Goal: Task Accomplishment & Management: Manage account settings

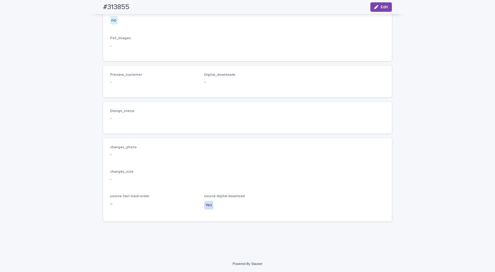
scroll to position [176, 0]
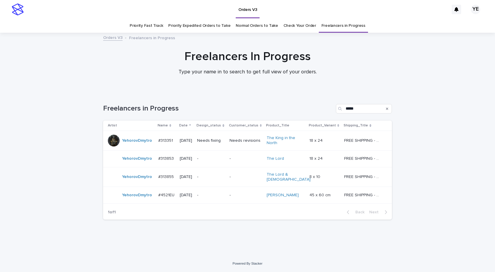
click at [130, 146] on div "YehorovDmytro" at bounding box center [131, 141] width 46 height 12
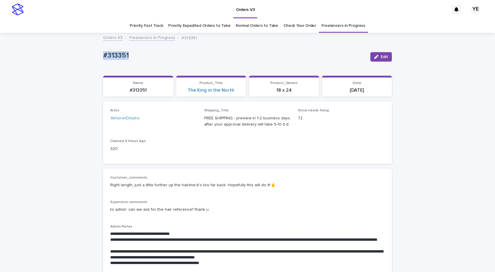
drag, startPoint x: 128, startPoint y: 56, endPoint x: 59, endPoint y: 67, distance: 69.8
drag, startPoint x: 378, startPoint y: 57, endPoint x: 303, endPoint y: 95, distance: 85.0
click at [379, 57] on button "Edit" at bounding box center [381, 56] width 22 height 9
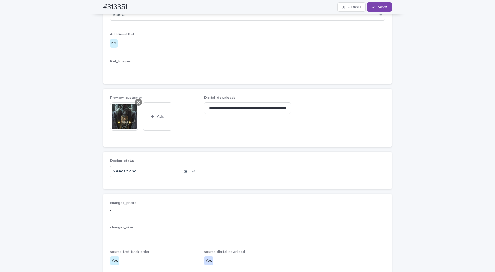
click at [137, 105] on icon at bounding box center [138, 102] width 3 height 5
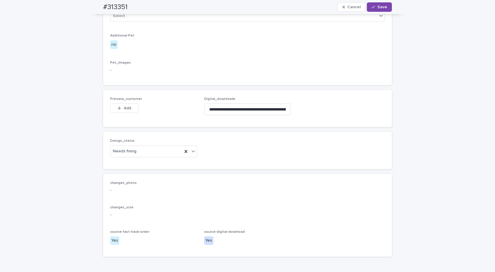
scroll to position [314, 0]
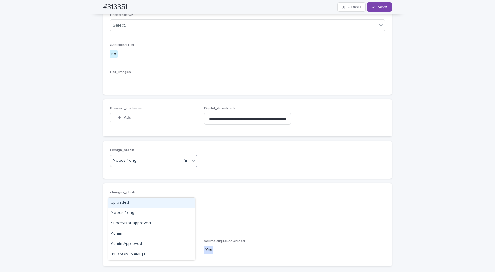
drag, startPoint x: 157, startPoint y: 187, endPoint x: 155, endPoint y: 189, distance: 3.1
click at [157, 167] on div "Needs fixing" at bounding box center [153, 161] width 87 height 12
click at [121, 202] on div "Uploaded" at bounding box center [151, 203] width 86 height 10
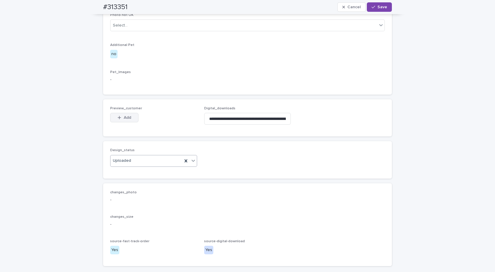
click at [119, 120] on icon "button" at bounding box center [120, 118] width 4 height 4
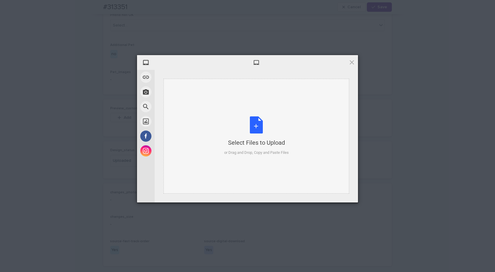
click at [247, 139] on div "Select Files to Upload" at bounding box center [256, 143] width 65 height 8
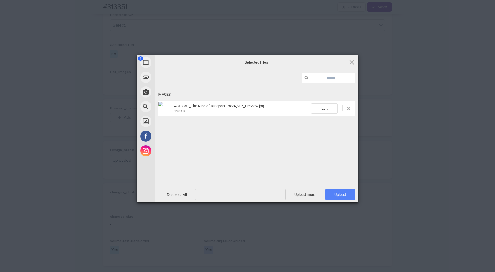
click at [343, 194] on span "Upload 1" at bounding box center [339, 194] width 11 height 4
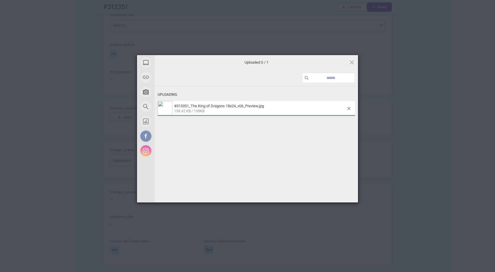
scroll to position [324, 0]
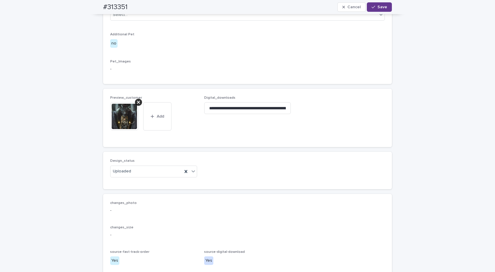
click at [378, 7] on span "Save" at bounding box center [382, 7] width 10 height 4
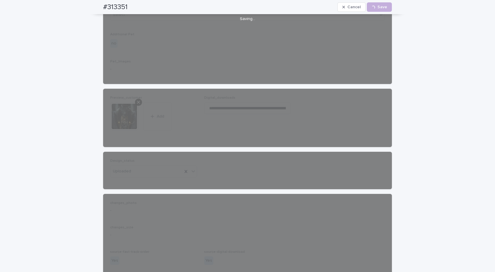
scroll to position [317, 0]
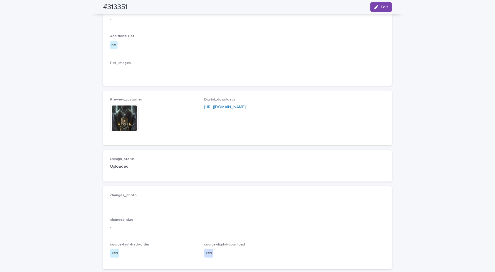
click at [122, 132] on img at bounding box center [124, 118] width 28 height 28
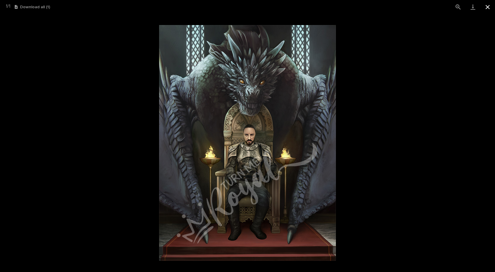
click at [489, 5] on button "Close gallery" at bounding box center [487, 7] width 15 height 14
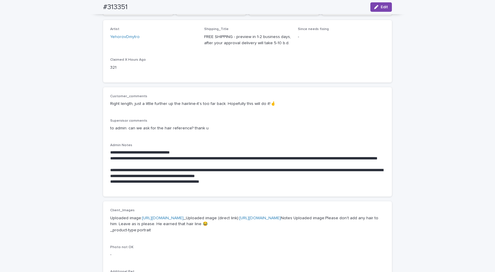
scroll to position [0, 0]
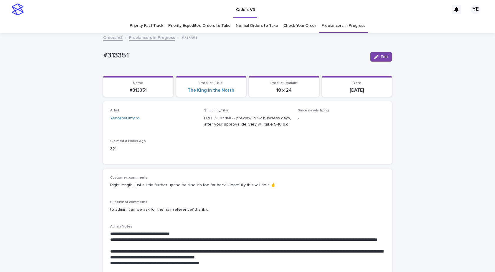
click at [156, 34] on link "Freelancers in Progress" at bounding box center [152, 37] width 46 height 7
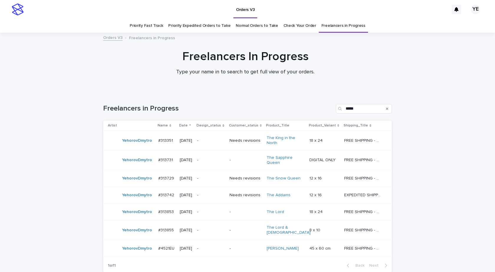
click at [82, 190] on div "Loading... Saving… Loading... Saving… Freelancers in Progress ***** Artist Name…" at bounding box center [247, 199] width 495 height 215
click at [131, 166] on div "YehorovDmytro" at bounding box center [131, 160] width 46 height 12
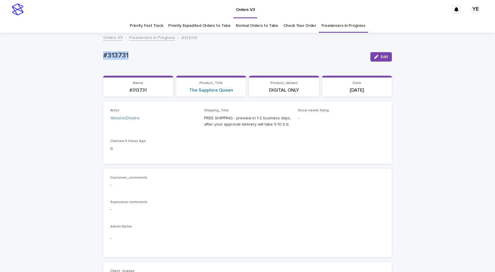
drag, startPoint x: 124, startPoint y: 52, endPoint x: 59, endPoint y: 87, distance: 74.1
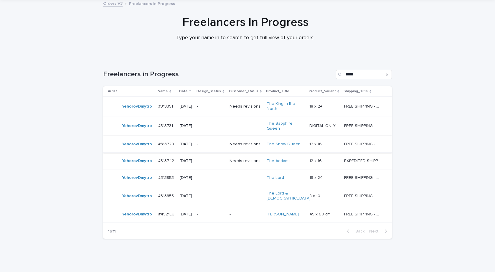
scroll to position [48, 0]
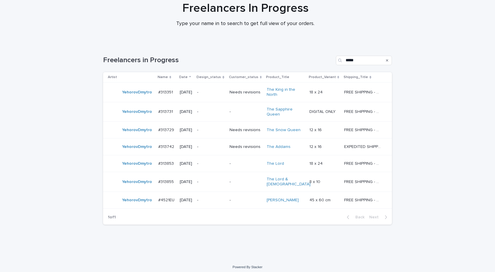
click at [131, 117] on div "YehorovDmytro" at bounding box center [131, 112] width 46 height 12
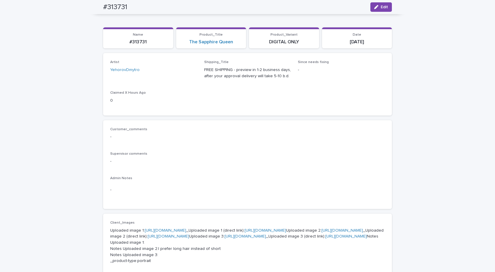
scroll to position [19, 0]
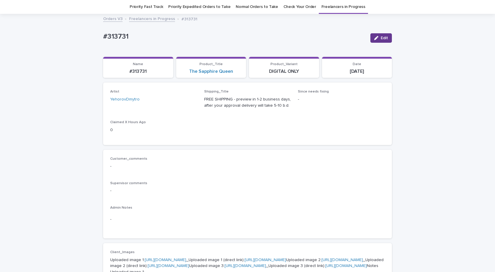
click at [377, 37] on div "button" at bounding box center [377, 38] width 6 height 4
click at [183, 101] on icon at bounding box center [186, 102] width 6 height 6
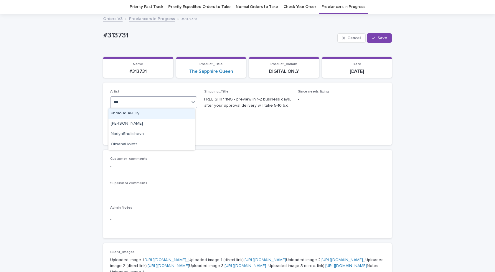
type input "****"
click at [162, 110] on div "OksanaHolets" at bounding box center [151, 113] width 86 height 10
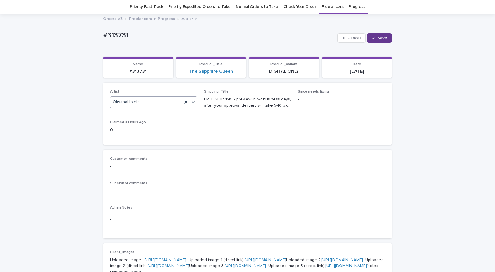
click at [374, 35] on button "Save" at bounding box center [379, 37] width 25 height 9
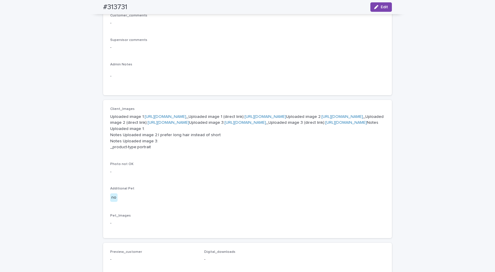
scroll to position [196, 0]
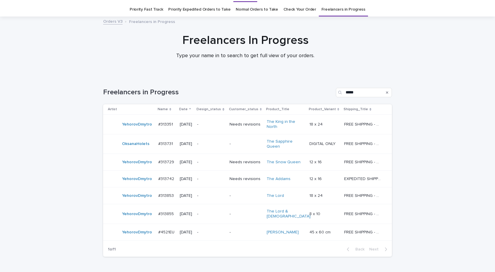
scroll to position [19, 0]
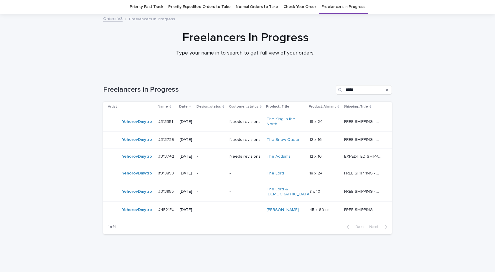
click at [138, 145] on div "YehorovDmytro" at bounding box center [131, 140] width 46 height 12
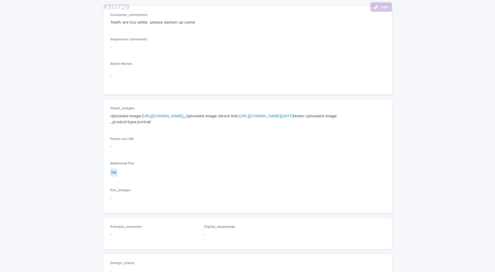
scroll to position [177, 0]
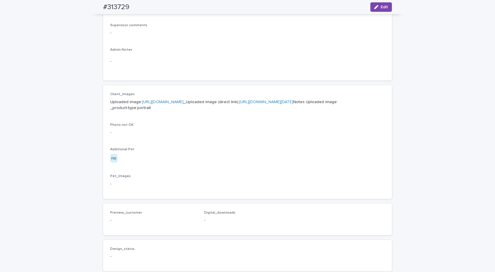
click at [179, 102] on link "[URL][DOMAIN_NAME]" at bounding box center [163, 102] width 42 height 4
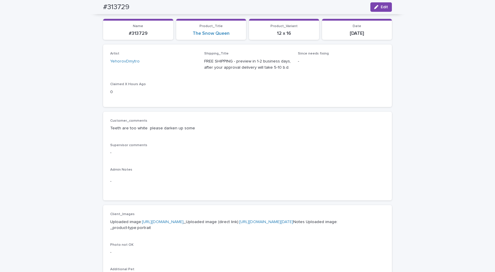
scroll to position [0, 0]
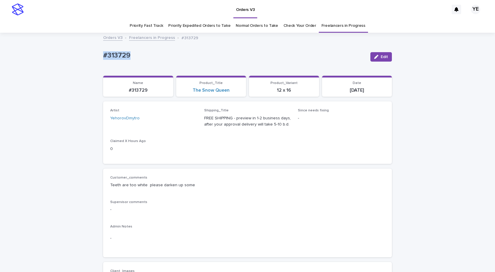
drag, startPoint x: 138, startPoint y: 50, endPoint x: 64, endPoint y: 64, distance: 75.3
copy p "#313729"
click at [381, 57] on span "Edit" at bounding box center [384, 57] width 7 height 4
drag, startPoint x: 183, startPoint y: 120, endPoint x: 230, endPoint y: 106, distance: 49.7
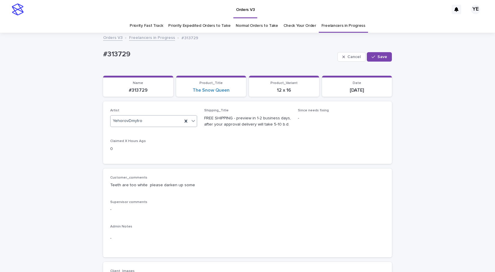
click at [183, 121] on icon at bounding box center [186, 121] width 6 height 6
drag, startPoint x: 377, startPoint y: 56, endPoint x: 264, endPoint y: 51, distance: 113.3
click at [264, 50] on div "#313729 Cancel Save" at bounding box center [247, 57] width 289 height 24
click at [373, 55] on icon "button" at bounding box center [374, 57] width 4 height 4
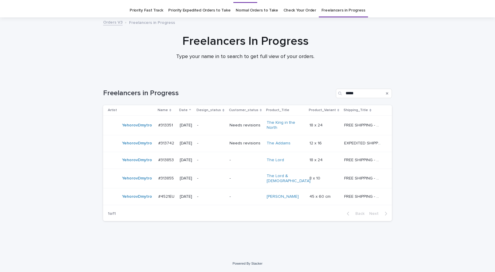
scroll to position [13, 0]
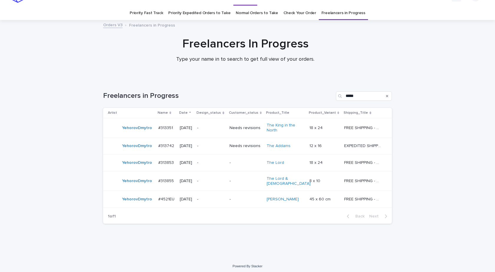
click at [132, 150] on div "YehorovDmytro" at bounding box center [137, 146] width 30 height 10
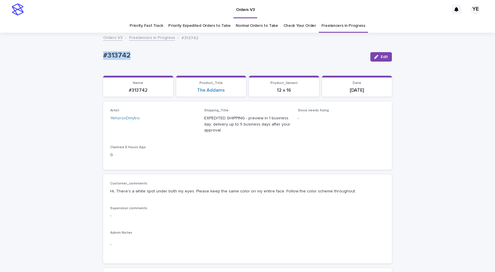
drag, startPoint x: 135, startPoint y: 52, endPoint x: 65, endPoint y: 55, distance: 69.9
copy p "#313742"
drag, startPoint x: 382, startPoint y: 56, endPoint x: 209, endPoint y: 98, distance: 178.3
click at [382, 56] on span "Edit" at bounding box center [384, 57] width 7 height 4
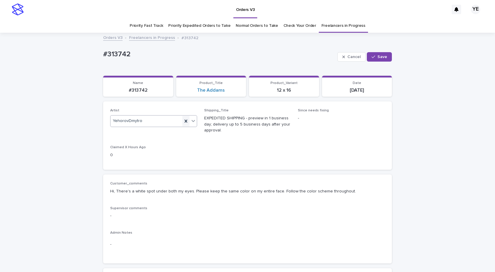
click at [184, 121] on icon at bounding box center [185, 121] width 3 height 3
click at [377, 57] on span "Save" at bounding box center [382, 57] width 10 height 4
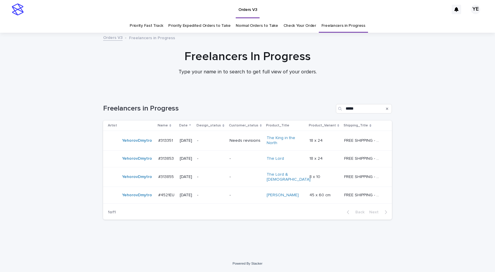
click at [135, 145] on div "YehorovDmytro" at bounding box center [137, 141] width 30 height 10
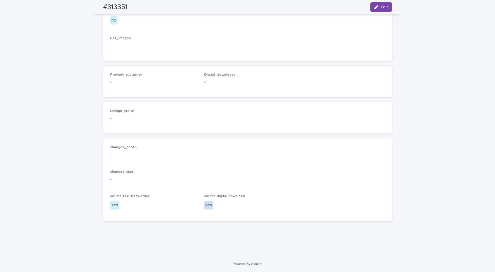
scroll to position [372, 0]
click at [378, 8] on div "button" at bounding box center [377, 7] width 6 height 4
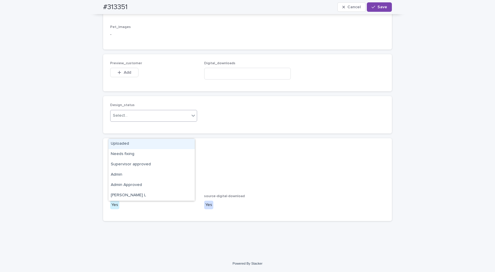
click at [165, 121] on div "Select..." at bounding box center [150, 116] width 79 height 10
click at [122, 144] on div "Uploaded" at bounding box center [151, 144] width 86 height 10
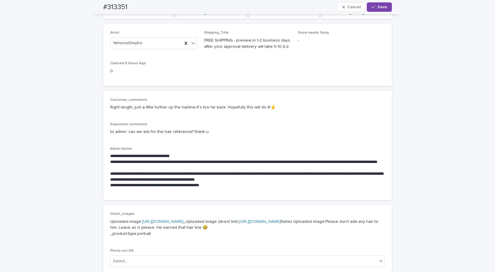
scroll to position [0, 0]
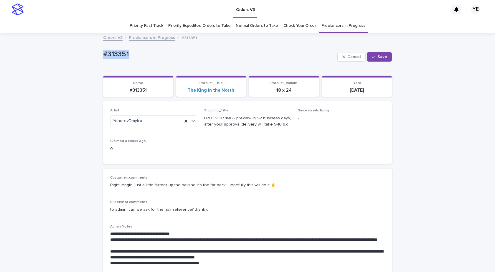
drag, startPoint x: 123, startPoint y: 57, endPoint x: 83, endPoint y: 54, distance: 40.1
copy p "#313351"
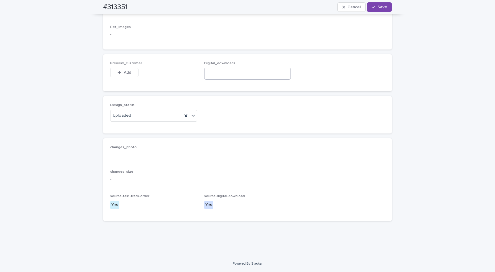
scroll to position [389, 0]
click at [230, 75] on input at bounding box center [247, 74] width 87 height 12
paste input "**********"
type input "**********"
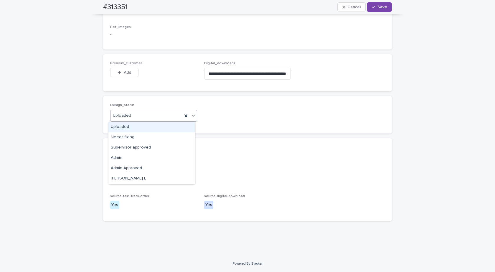
drag, startPoint x: 145, startPoint y: 115, endPoint x: 127, endPoint y: 123, distance: 19.8
click at [145, 115] on div "Uploaded" at bounding box center [147, 116] width 72 height 10
click at [123, 125] on div "Uploaded" at bounding box center [151, 127] width 86 height 10
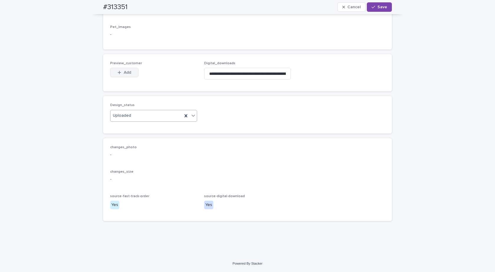
click at [122, 75] on button "Add" at bounding box center [124, 72] width 28 height 9
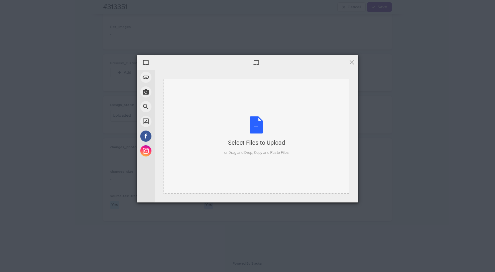
click at [253, 126] on div "Select Files to Upload or Drag and Drop, Copy and Paste Files" at bounding box center [256, 135] width 65 height 39
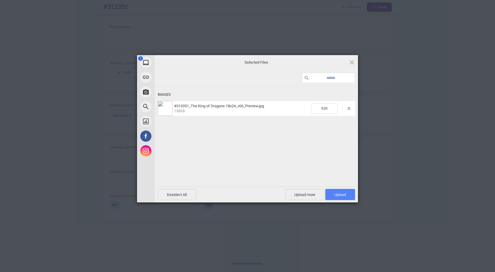
click at [333, 193] on span "Upload 1" at bounding box center [340, 194] width 30 height 11
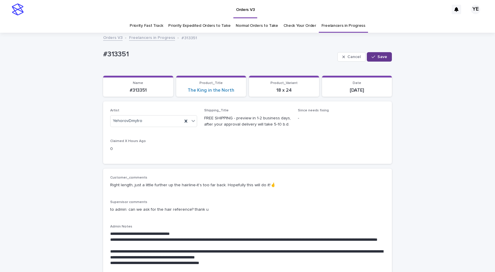
click at [379, 56] on span "Save" at bounding box center [382, 57] width 10 height 4
click at [145, 38] on link "Freelancers in Progress" at bounding box center [152, 37] width 46 height 7
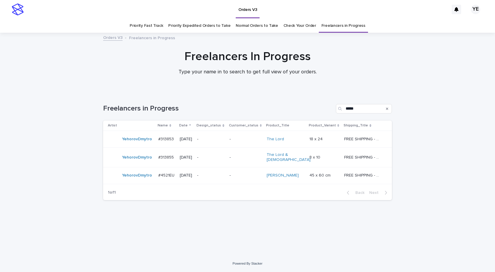
click at [134, 143] on div "YehorovDmytro" at bounding box center [137, 139] width 30 height 10
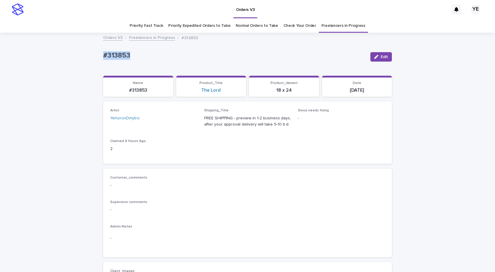
drag, startPoint x: 135, startPoint y: 52, endPoint x: 72, endPoint y: 60, distance: 63.8
copy p "#313853"
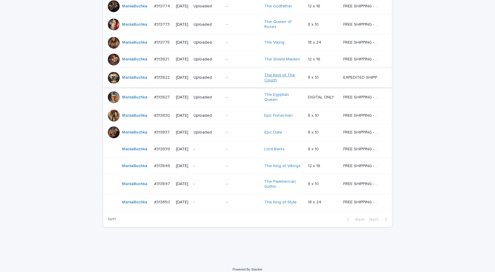
scroll to position [155, 0]
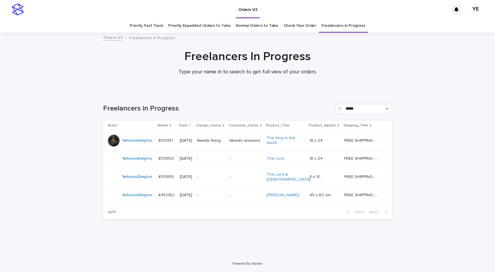
click at [140, 200] on td "YehorovDmytro" at bounding box center [129, 195] width 53 height 17
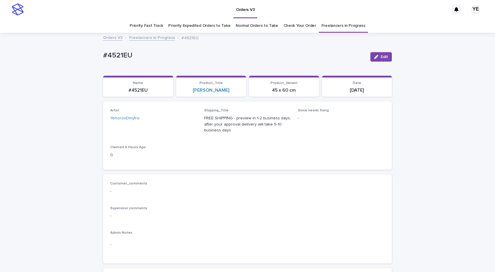
scroll to position [118, 0]
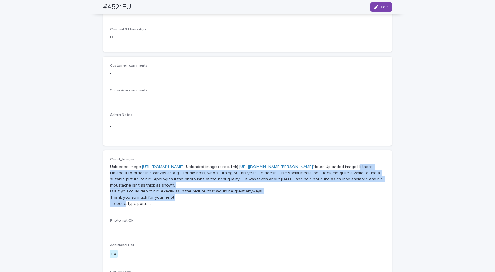
drag, startPoint x: 159, startPoint y: 225, endPoint x: 152, endPoint y: 195, distance: 30.0
click at [151, 195] on p "Uploaded image: [URL][DOMAIN_NAME] _Uploaded image (direct link): [URL][DOMAIN_…" at bounding box center [247, 185] width 275 height 43
copy p "Hi there, I’m about to order this canvas as a gift for my boss, who’s turning 5…"
click at [184, 167] on link "https://cdn.shopify.com-uploadkit.app/s/files/1/0033/4807/0511/files/download.h…" at bounding box center [163, 167] width 42 height 4
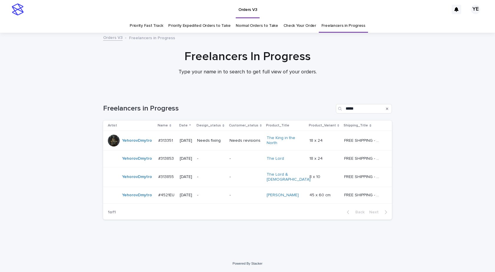
click at [144, 181] on div "YehorovDmytro" at bounding box center [131, 177] width 46 height 12
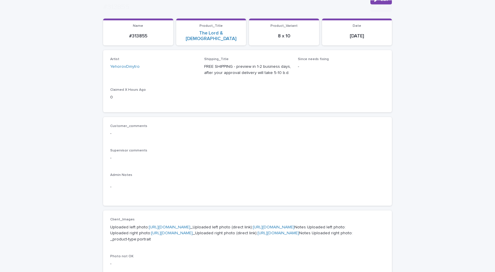
scroll to position [177, 0]
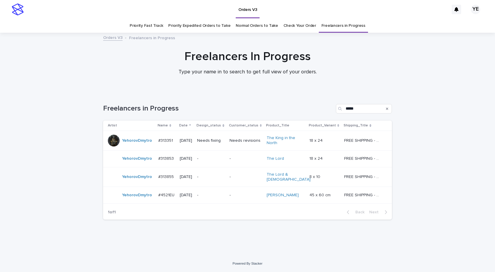
click at [134, 164] on div "YehorovDmytro" at bounding box center [131, 159] width 46 height 12
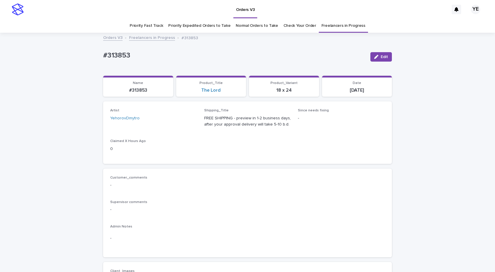
scroll to position [147, 0]
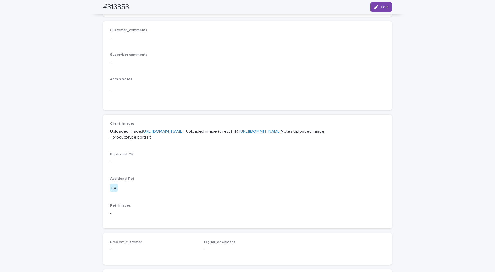
click at [184, 130] on link "https://cdn.shopify.com-uploadkit.app/s/files/1/0033/4807/0511/files/download.h…" at bounding box center [163, 131] width 42 height 4
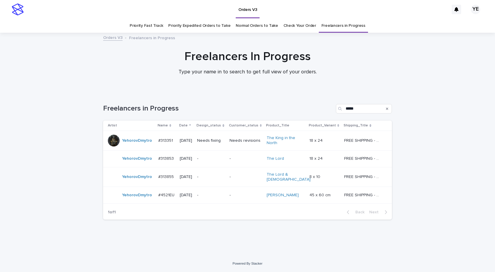
click at [129, 164] on div "YehorovDmytro" at bounding box center [131, 159] width 46 height 12
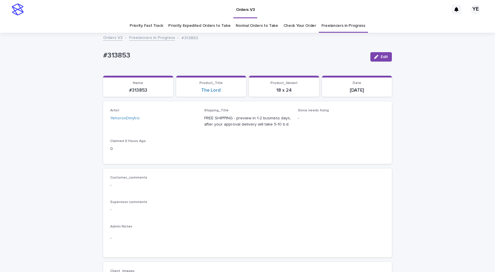
scroll to position [19, 0]
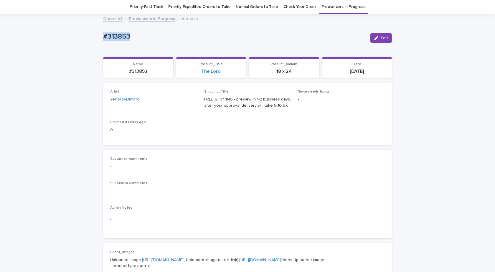
drag, startPoint x: 130, startPoint y: 35, endPoint x: 74, endPoint y: 66, distance: 64.6
copy p "#313853"
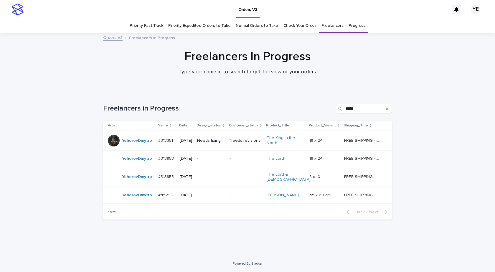
click at [150, 196] on div "YehorovDmytro" at bounding box center [137, 195] width 30 height 10
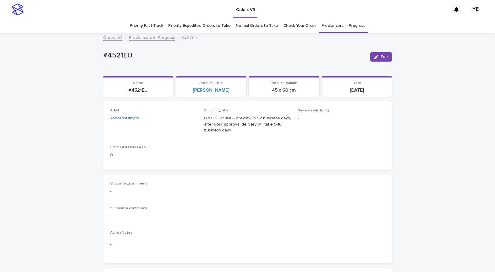
scroll to position [19, 0]
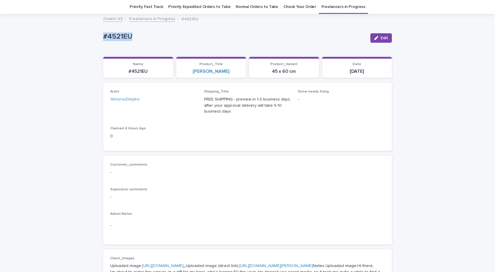
drag, startPoint x: 130, startPoint y: 32, endPoint x: 70, endPoint y: 37, distance: 60.4
copy p "#4521EU"
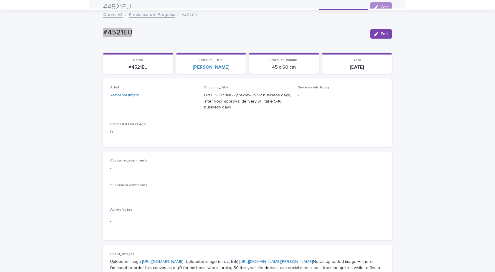
scroll to position [0, 0]
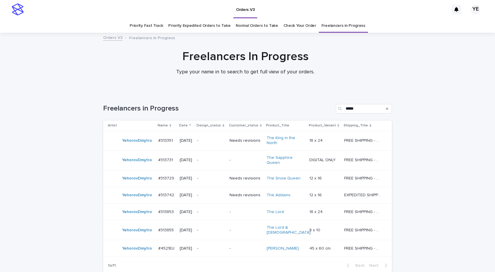
click at [442, 197] on div "Loading... Saving… Loading... Saving… Freelancers in Progress ***** Artist Name…" at bounding box center [247, 199] width 495 height 215
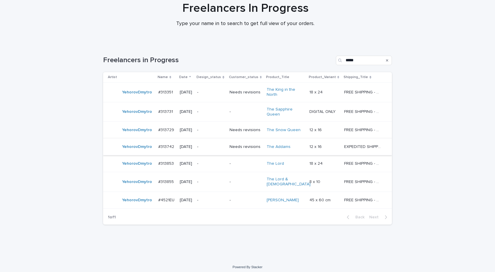
scroll to position [49, 0]
click at [132, 150] on div "YehorovDmytro" at bounding box center [137, 146] width 30 height 10
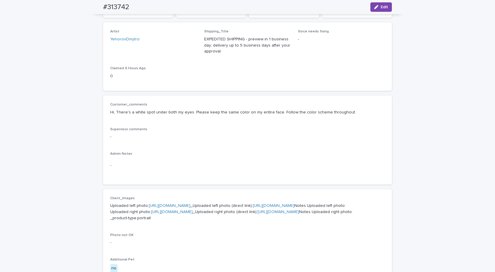
scroll to position [64, 0]
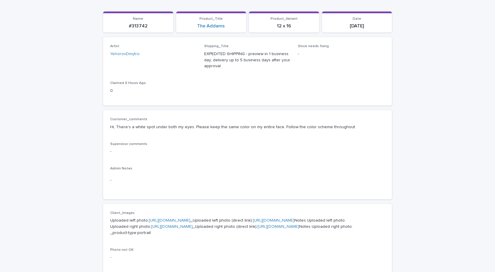
click at [47, 25] on div "Loading... Saving… Loading... Saving… #313742 Edit #313742 Edit Sorry, there wa…" at bounding box center [247, 243] width 495 height 549
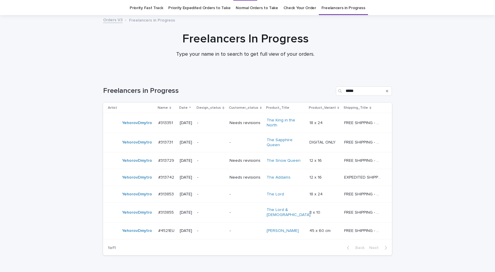
scroll to position [19, 0]
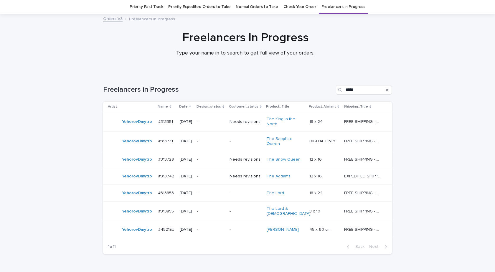
click at [143, 127] on div "YehorovDmytro" at bounding box center [131, 122] width 46 height 12
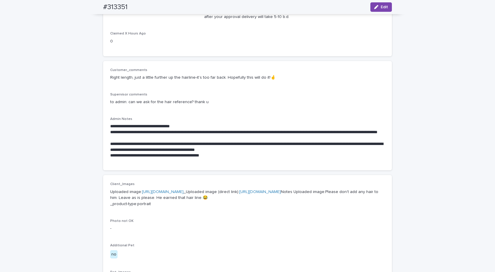
scroll to position [107, 0]
drag, startPoint x: 19, startPoint y: 143, endPoint x: 37, endPoint y: 140, distance: 17.9
click at [19, 143] on div "**********" at bounding box center [247, 208] width 495 height 564
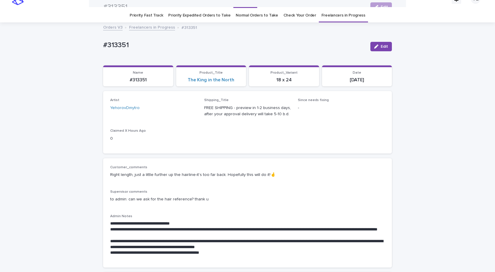
scroll to position [0, 0]
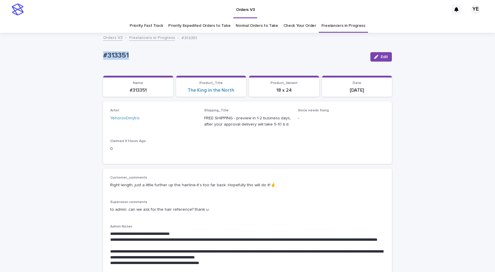
drag, startPoint x: 120, startPoint y: 55, endPoint x: 77, endPoint y: 61, distance: 43.4
copy p "#313351"
click at [148, 22] on link "Priority Fast Track" at bounding box center [146, 26] width 33 height 14
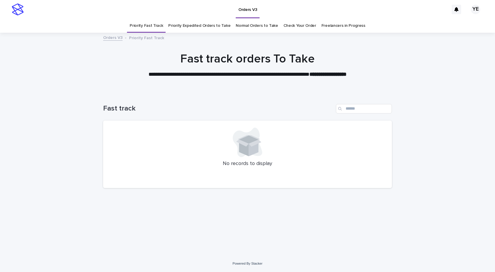
click at [194, 26] on link "Priority Expedited Orders to Take" at bounding box center [199, 26] width 62 height 14
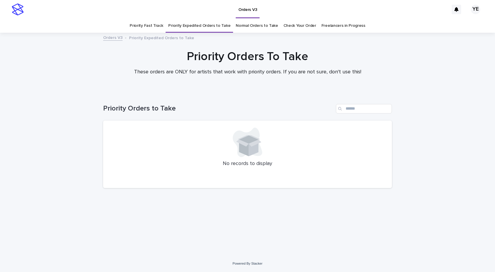
click at [258, 24] on link "Normal Orders to Take" at bounding box center [257, 26] width 42 height 14
click at [327, 25] on link "Freelancers in Progress" at bounding box center [344, 26] width 44 height 14
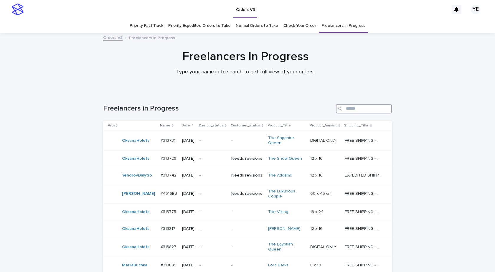
click at [360, 107] on input "Search" at bounding box center [364, 108] width 56 height 9
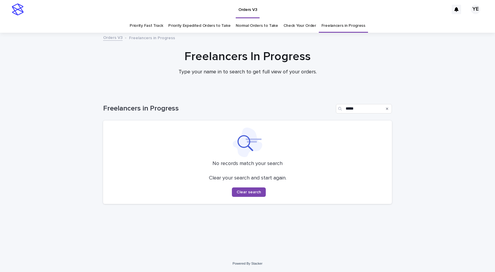
click at [464, 170] on div "Loading... Saving… Loading... Saving… Freelancers in Progress ***** No records …" at bounding box center [247, 173] width 495 height 163
drag, startPoint x: 363, startPoint y: 107, endPoint x: 299, endPoint y: 109, distance: 64.3
click at [299, 109] on div "Freelancers in Progress *****" at bounding box center [247, 108] width 289 height 9
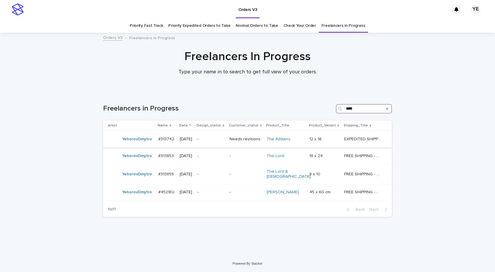
type input "****"
click at [143, 144] on div "YehorovDmytro" at bounding box center [131, 139] width 46 height 12
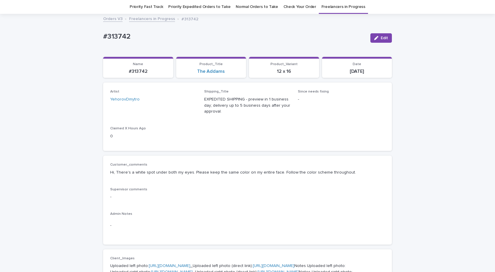
scroll to position [196, 0]
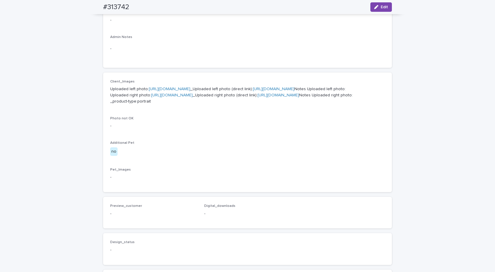
click at [179, 89] on link "https://cdn.shopify.com-uploadkit.app/s/files/1/0033/4807/0511/files/download.h…" at bounding box center [170, 89] width 42 height 4
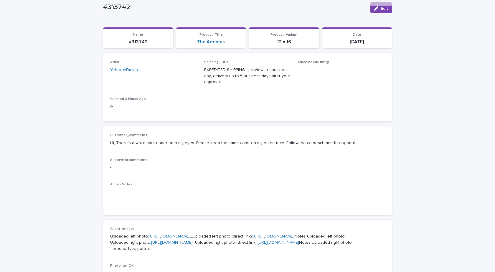
scroll to position [0, 0]
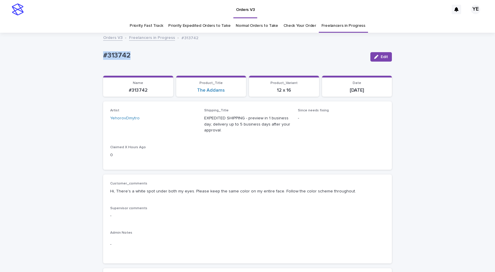
drag, startPoint x: 106, startPoint y: 54, endPoint x: 48, endPoint y: 62, distance: 58.6
copy p "#313742"
click at [381, 57] on span "Edit" at bounding box center [384, 57] width 7 height 4
click at [183, 123] on icon at bounding box center [186, 121] width 6 height 6
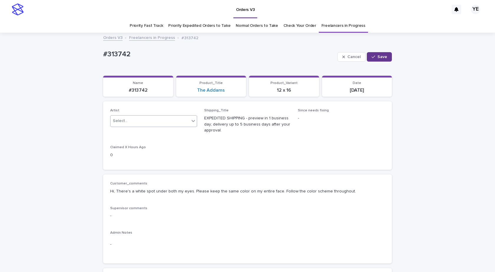
click at [374, 54] on button "Save" at bounding box center [379, 56] width 25 height 9
drag, startPoint x: 108, startPoint y: 58, endPoint x: 67, endPoint y: 59, distance: 40.7
copy p "#313742"
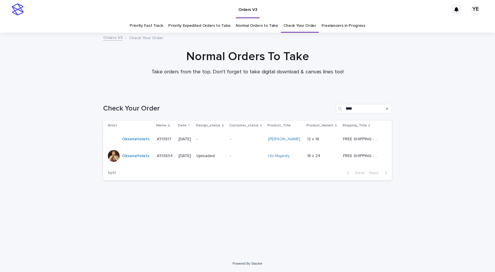
click at [155, 215] on div "Loading... Saving… Loading... Saving… Check Your Order **** Artist Name Date De…" at bounding box center [247, 166] width 295 height 148
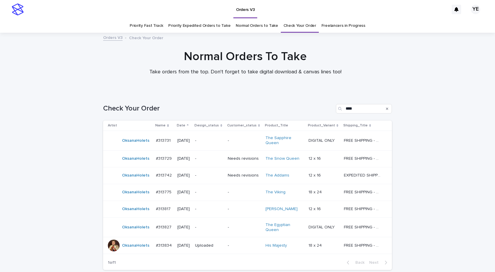
scroll to position [49, 0]
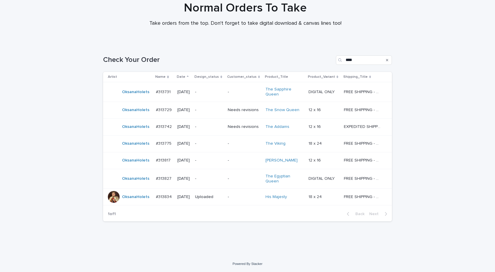
scroll to position [49, 0]
click at [161, 149] on td "#313775 #313775" at bounding box center [165, 143] width 22 height 17
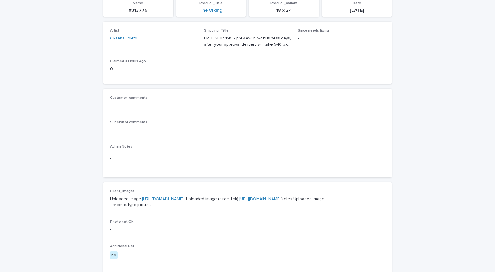
scroll to position [177, 0]
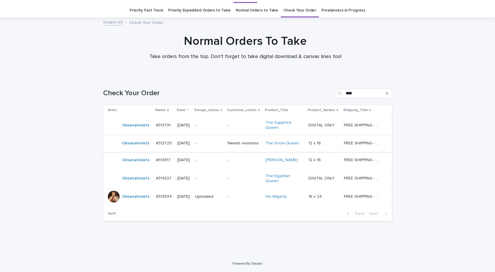
scroll to position [15, 0]
click at [130, 149] on div "OksanaHolets" at bounding box center [129, 144] width 43 height 12
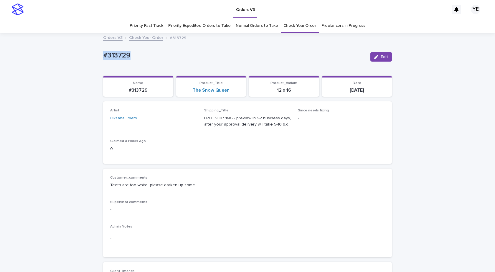
drag, startPoint x: 115, startPoint y: 54, endPoint x: 73, endPoint y: 60, distance: 42.3
copy p "#313729"
click at [151, 26] on link "Priority Fast Track" at bounding box center [146, 26] width 33 height 14
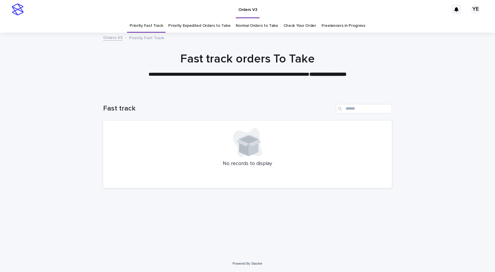
click at [197, 28] on link "Priority Expedited Orders to Take" at bounding box center [199, 26] width 62 height 14
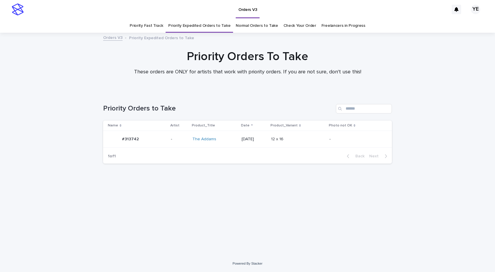
click at [255, 27] on link "Normal Orders to Take" at bounding box center [257, 26] width 42 height 14
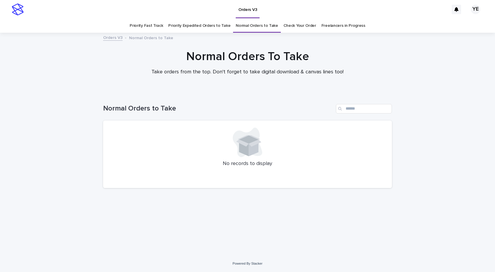
click at [298, 26] on link "Check Your Order" at bounding box center [299, 26] width 33 height 14
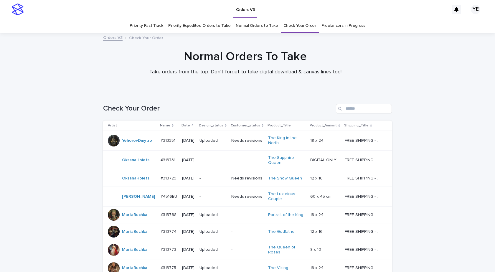
click at [332, 27] on link "Freelancers in Progress" at bounding box center [344, 26] width 44 height 14
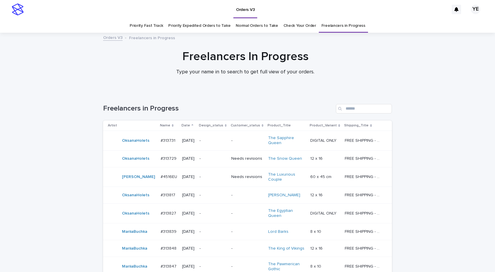
click at [288, 22] on link "Check Your Order" at bounding box center [299, 26] width 33 height 14
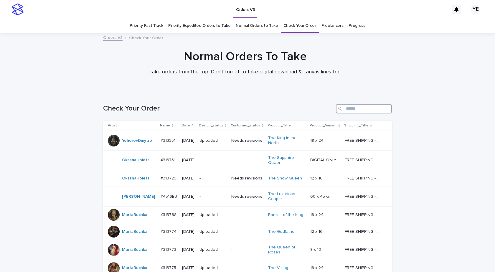
click at [357, 111] on input "Search" at bounding box center [364, 108] width 56 height 9
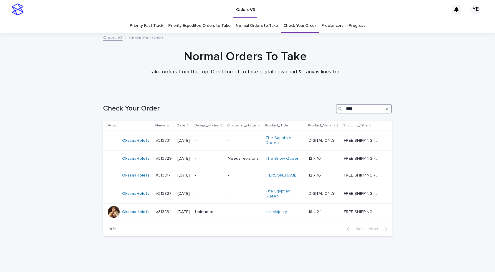
type input "****"
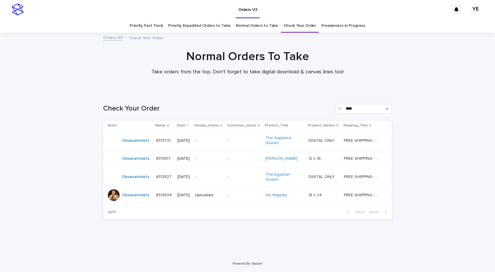
click at [475, 162] on div "Loading... Saving… Loading... Saving… Check Your Order **** Artist Name Date De…" at bounding box center [247, 173] width 495 height 163
click at [147, 146] on div "OksanaHolets" at bounding box center [129, 141] width 43 height 12
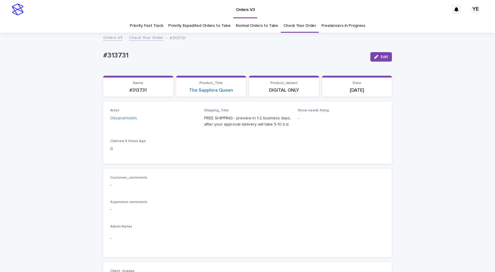
scroll to position [206, 0]
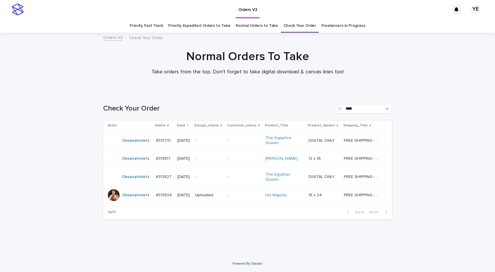
click at [136, 162] on div "OksanaHolets" at bounding box center [135, 159] width 27 height 10
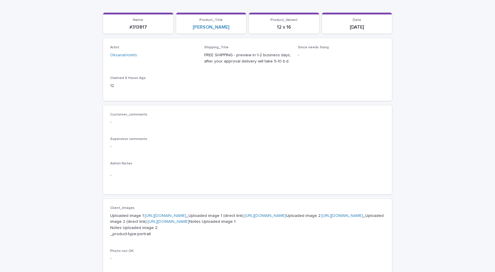
scroll to position [177, 0]
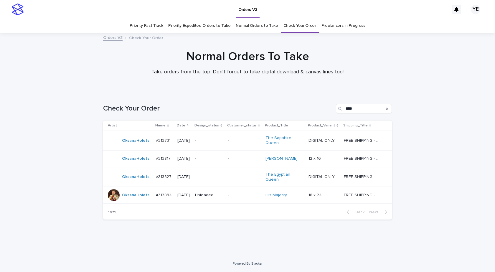
click at [128, 182] on div "OksanaHolets" at bounding box center [129, 177] width 43 height 12
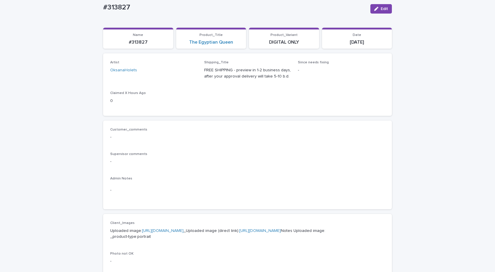
scroll to position [206, 0]
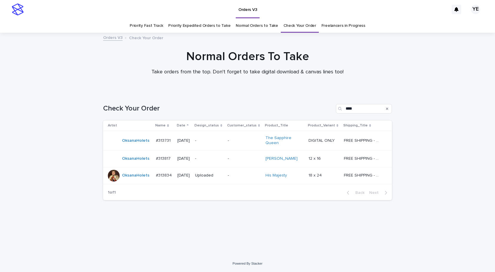
click at [464, 191] on div "Loading... Saving… Loading... Saving… Check Your Order **** Artist Name Date De…" at bounding box center [247, 173] width 495 height 163
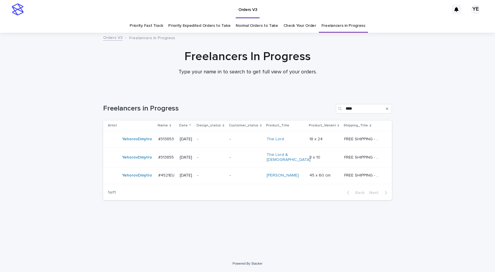
drag, startPoint x: 73, startPoint y: 164, endPoint x: 77, endPoint y: 162, distance: 3.6
click at [73, 163] on div "Loading... Saving… Loading... Saving… Freelancers in Progress **** Artist Name …" at bounding box center [247, 173] width 495 height 163
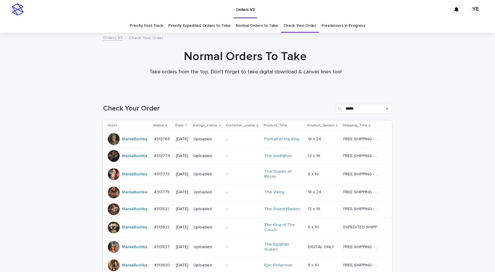
scroll to position [155, 0]
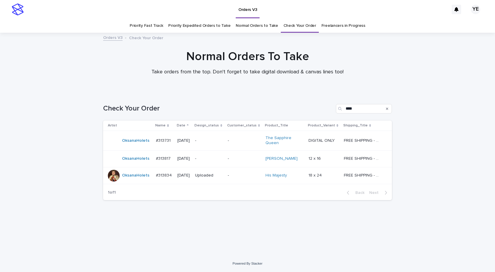
click at [134, 164] on div "OksanaHolets" at bounding box center [135, 159] width 27 height 10
click at [137, 145] on div "OksanaHolets" at bounding box center [135, 141] width 27 height 10
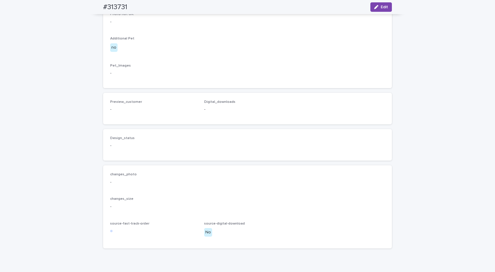
scroll to position [383, 0]
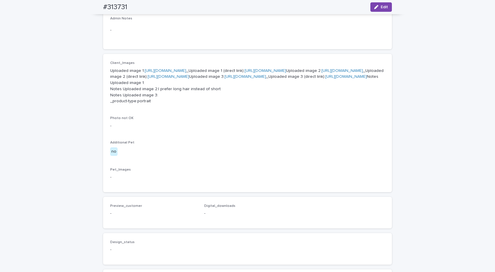
scroll to position [206, 0]
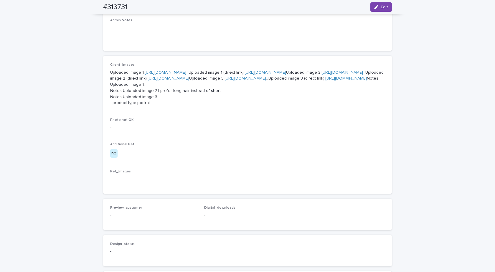
click at [54, 205] on div "Loading... Saving… Loading... Saving… #313731 Edit #313731 Edit Sorry, there wa…" at bounding box center [247, 107] width 495 height 561
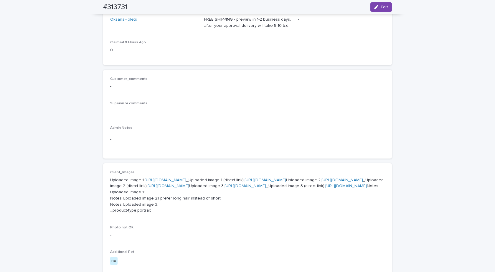
scroll to position [0, 0]
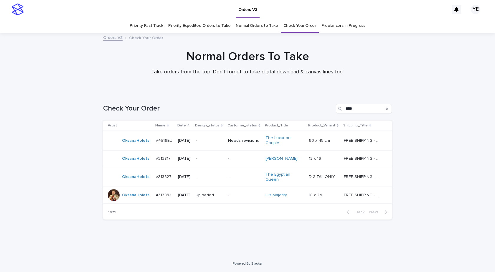
click at [184, 239] on div "Loading... Saving… Loading... Saving… Check Your Order **** Artist Name Date De…" at bounding box center [247, 166] width 295 height 148
click at [64, 76] on div "Normal Orders To Take Take orders from the top. Don't forget to take digital do…" at bounding box center [247, 65] width 495 height 31
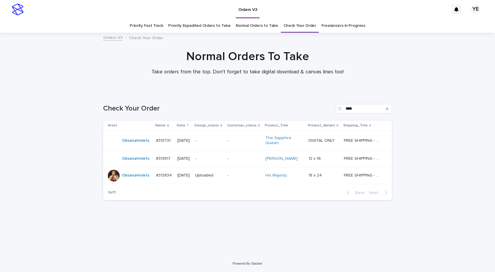
click at [72, 158] on div "Loading... Saving… Loading... Saving… Check Your Order **** Artist Name Date De…" at bounding box center [247, 173] width 495 height 163
